Goal: Navigation & Orientation: Find specific page/section

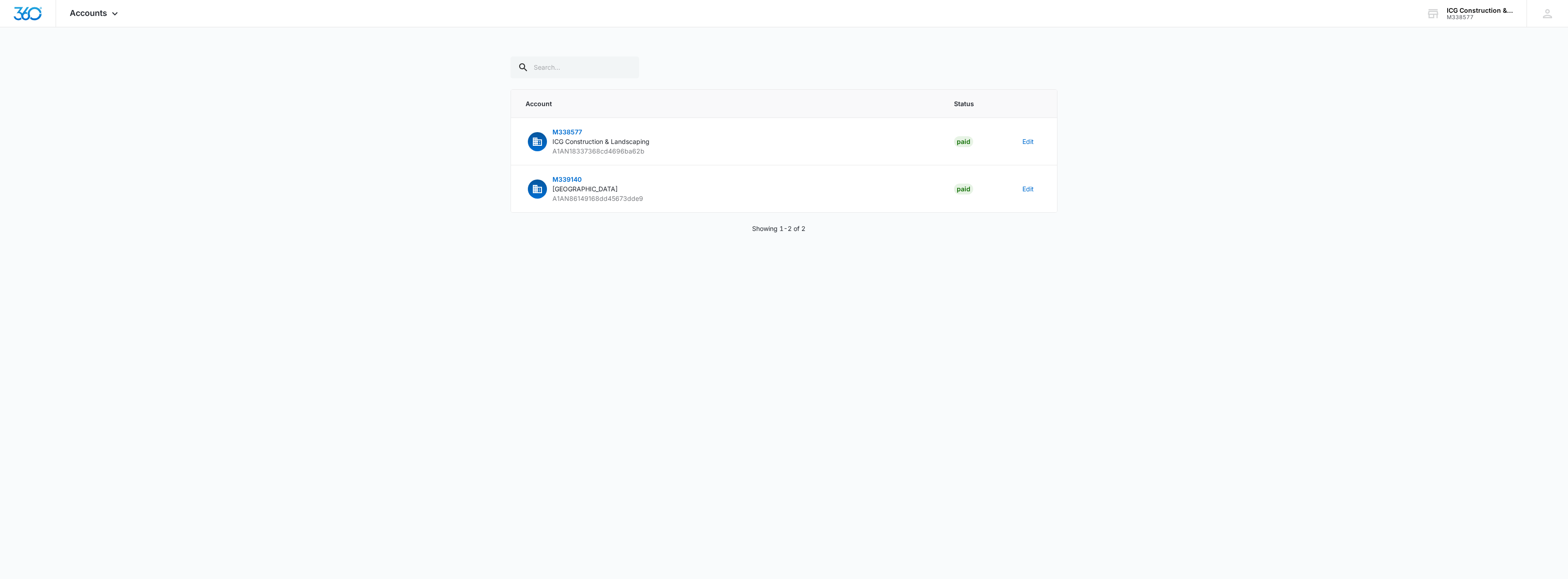
click at [1092, 311] on body "Accounts Apps Reputation Forms CRM Email Social POS Content Ads Intelligence Fi…" at bounding box center [784, 290] width 1568 height 579
click at [1474, 28] on div "Accounts Apps Reputation Forms CRM Email Social POS Content Ads Intelligence Fi…" at bounding box center [784, 127] width 1568 height 255
click at [17, 10] on img "Dashboard" at bounding box center [28, 13] width 29 height 13
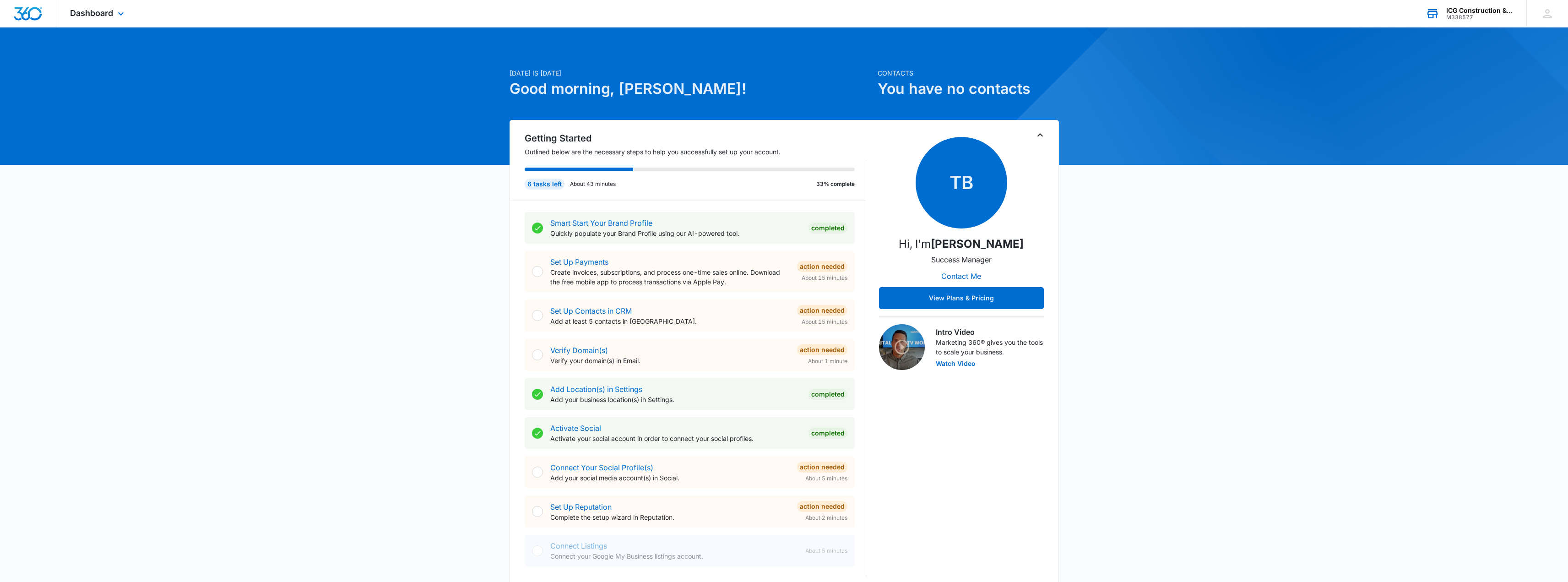
click at [1462, 12] on div "ICG Construction & Landscaping" at bounding box center [1479, 10] width 67 height 7
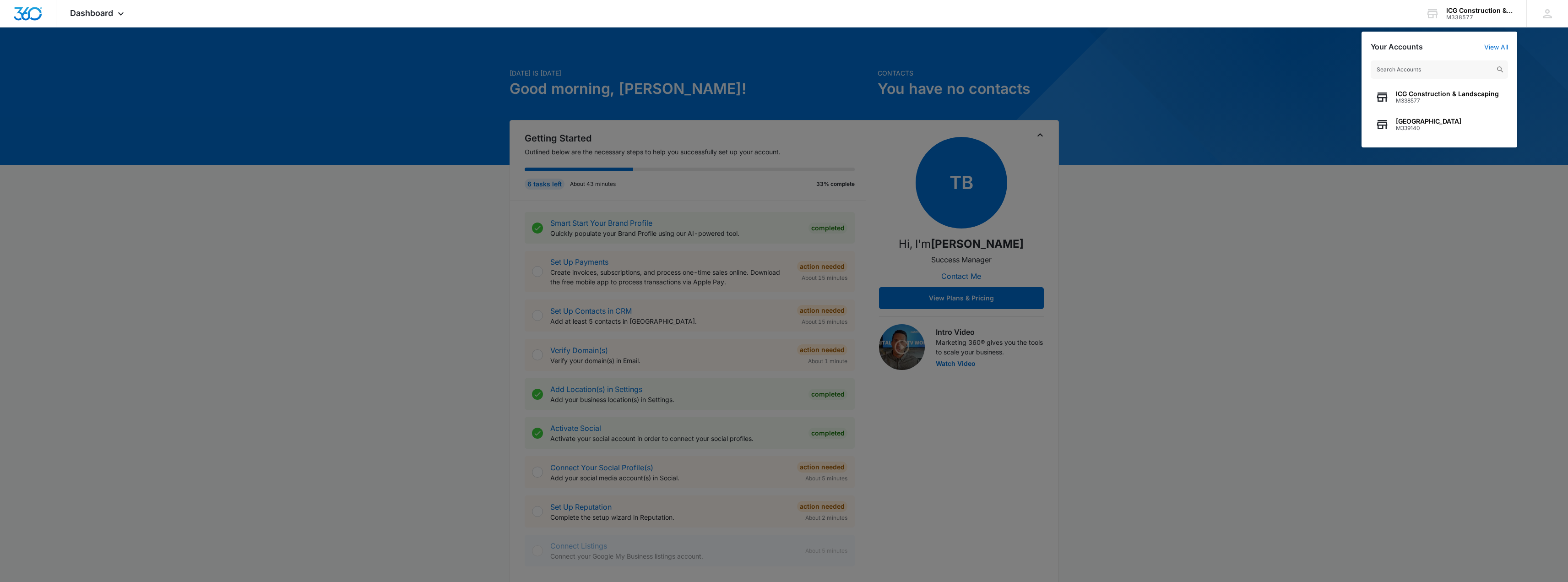
click at [1418, 308] on div at bounding box center [784, 291] width 1568 height 582
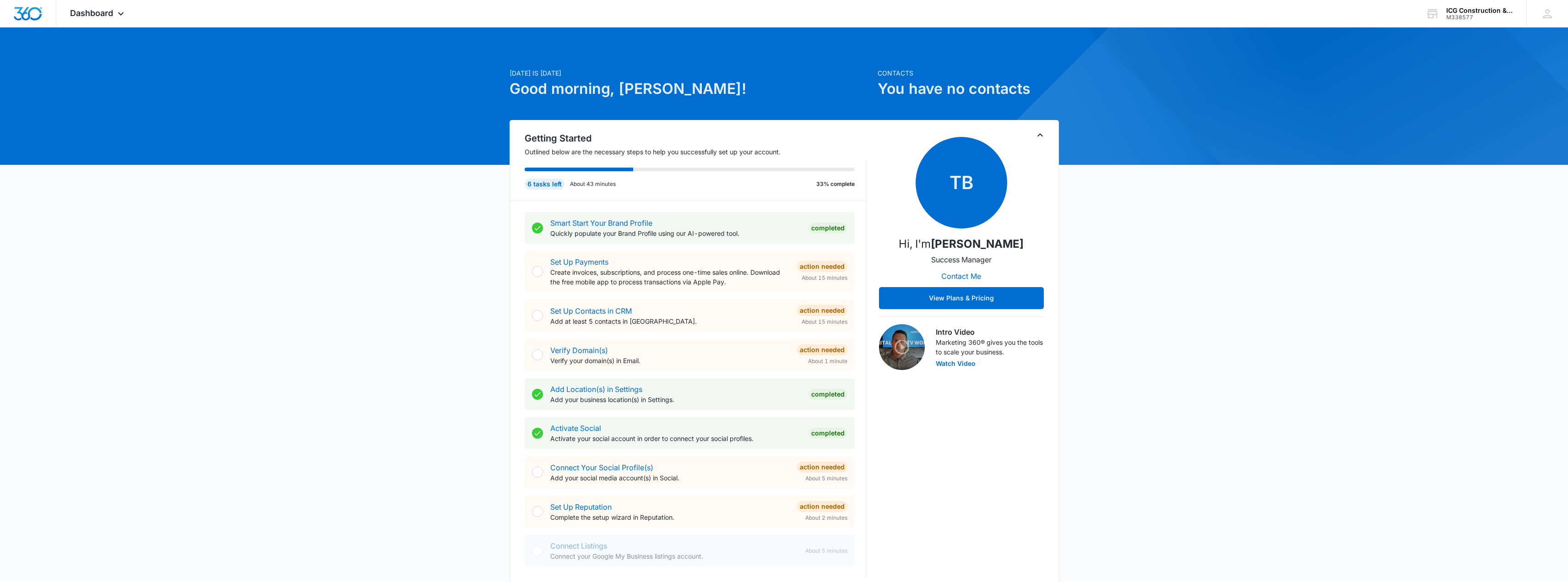
click at [1242, 371] on div "[DATE] is [DATE] Good morning, [PERSON_NAME]! Contacts You have no contacts Get…" at bounding box center [784, 534] width 1568 height 990
